Goal: Transaction & Acquisition: Purchase product/service

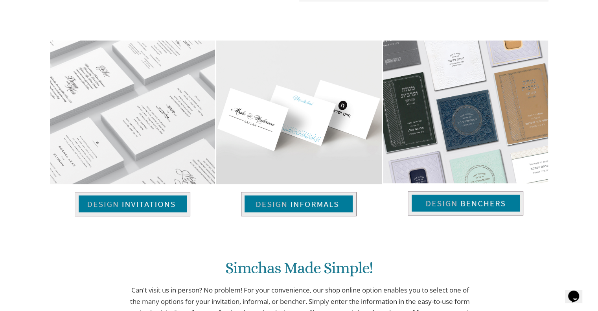
scroll to position [522, 0]
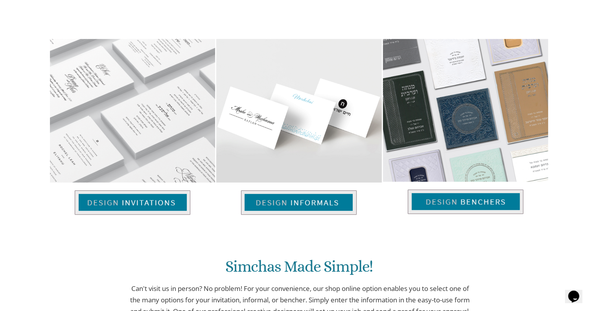
drag, startPoint x: 602, startPoint y: 64, endPoint x: 604, endPoint y: 182, distance: 118.0
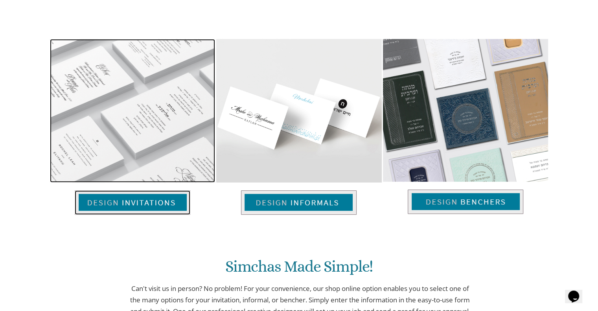
click at [174, 199] on img at bounding box center [133, 202] width 116 height 24
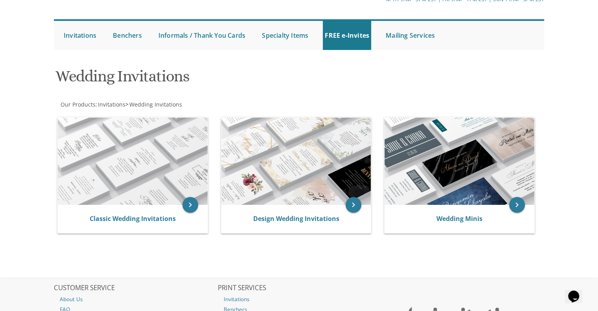
scroll to position [67, 0]
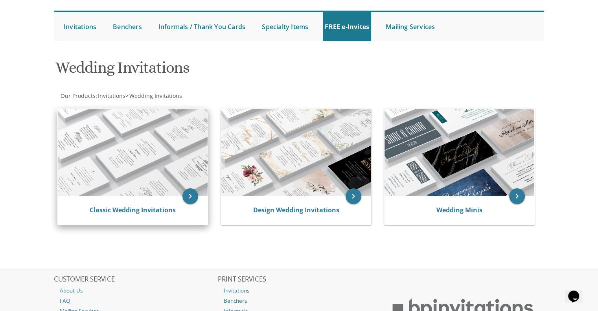
click at [112, 173] on img at bounding box center [133, 152] width 150 height 87
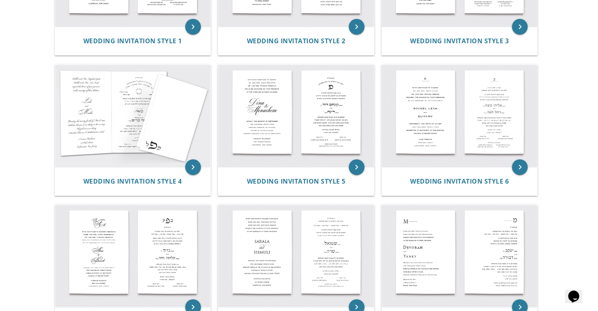
scroll to position [252, 0]
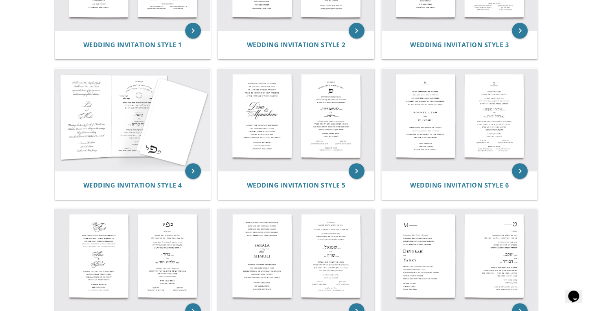
drag, startPoint x: 597, startPoint y: 116, endPoint x: 595, endPoint y: 160, distance: 44.5
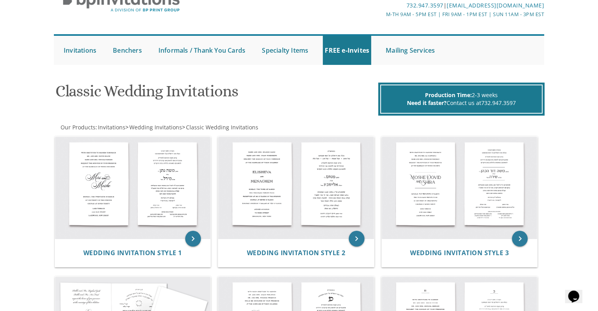
scroll to position [39, 0]
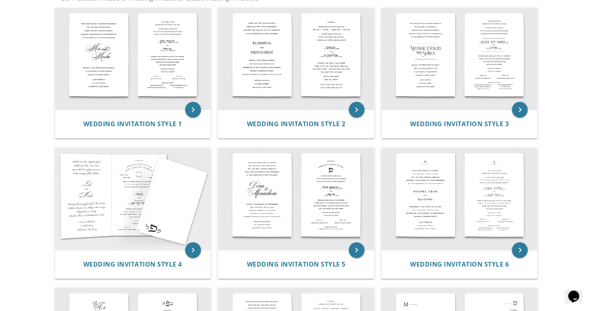
scroll to position [0, 0]
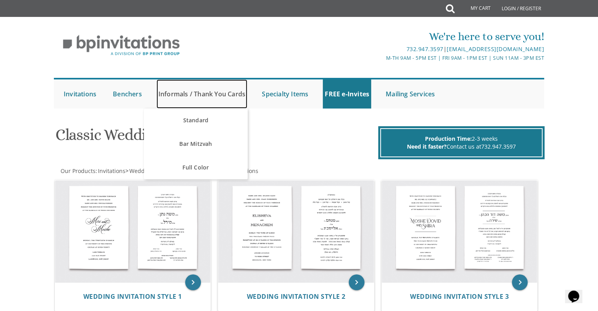
click at [176, 96] on link "Informals / Thank You Cards" at bounding box center [202, 93] width 91 height 29
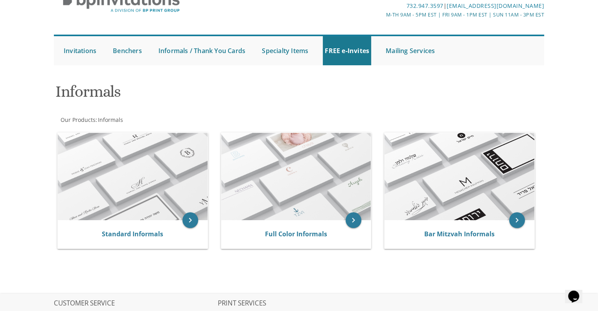
scroll to position [42, 0]
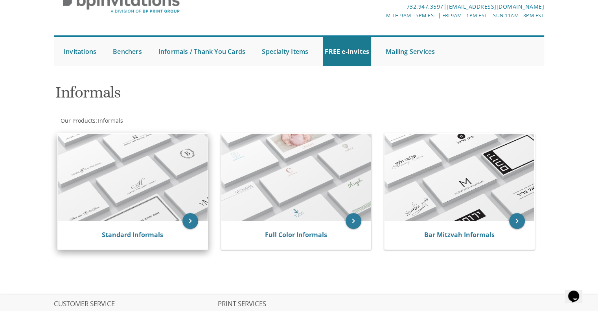
click at [132, 170] on img at bounding box center [133, 177] width 150 height 87
